Goal: Find specific page/section: Find specific page/section

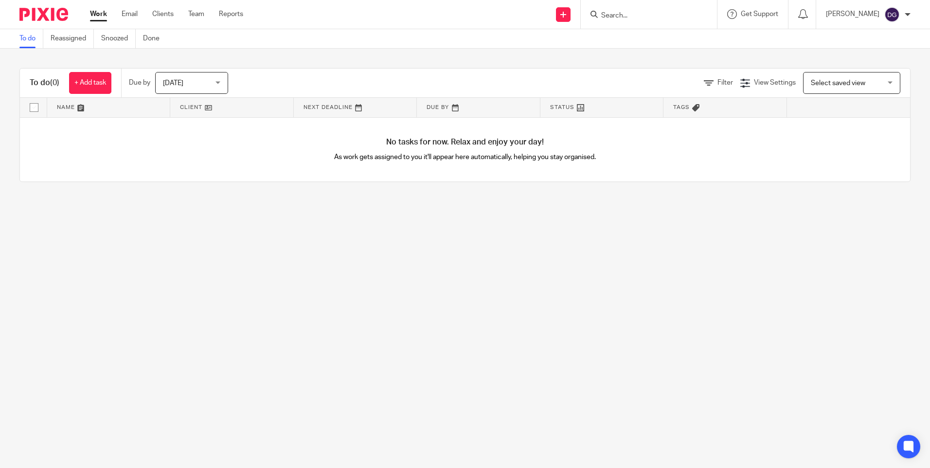
click at [643, 15] on input "Search" at bounding box center [644, 16] width 88 height 9
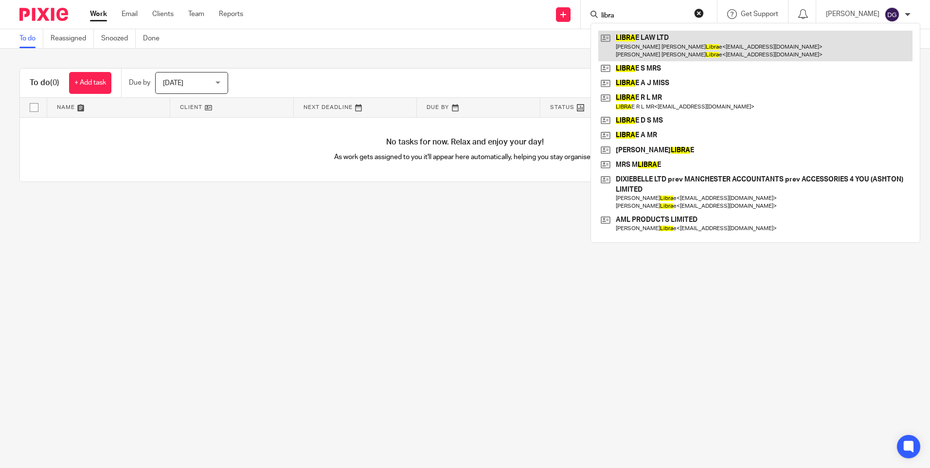
type input "libra"
click at [644, 37] on link at bounding box center [755, 46] width 314 height 30
